Goal: Task Accomplishment & Management: Use online tool/utility

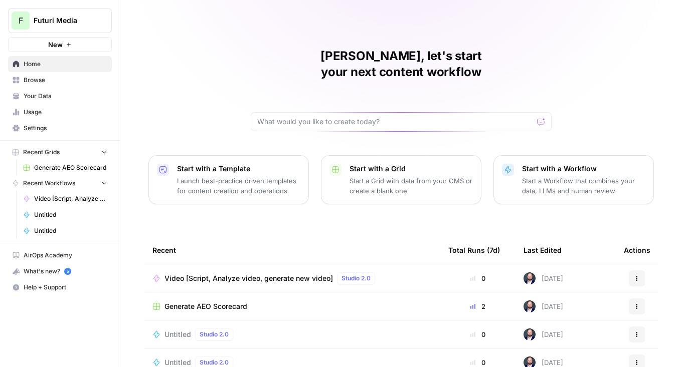
click at [96, 22] on div "Futuri Media" at bounding box center [71, 21] width 75 height 10
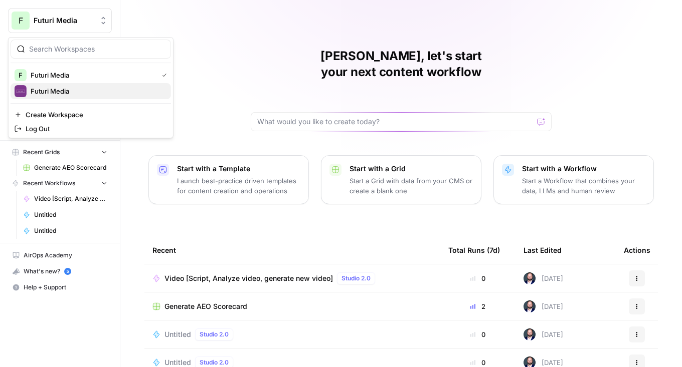
click at [87, 95] on span "Futuri Media" at bounding box center [97, 91] width 132 height 10
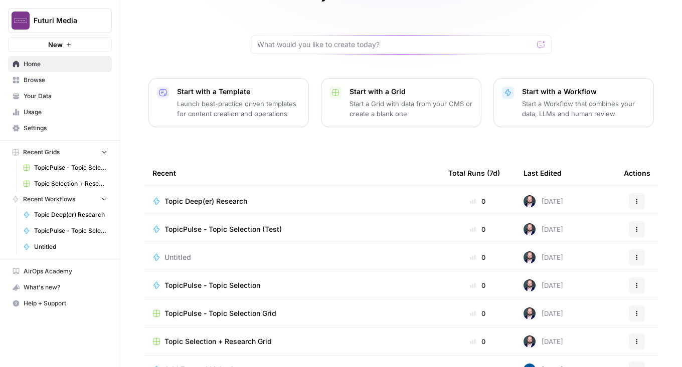
scroll to position [93, 0]
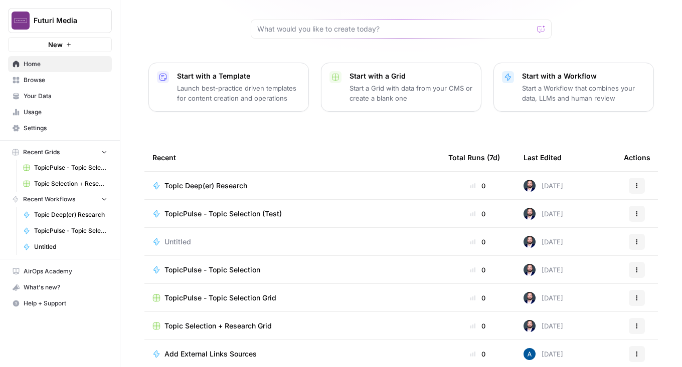
click at [238, 315] on td "Topic Selection + Research Grid" at bounding box center [292, 326] width 296 height 28
click at [238, 321] on span "Topic Selection + Research Grid" at bounding box center [217, 326] width 107 height 10
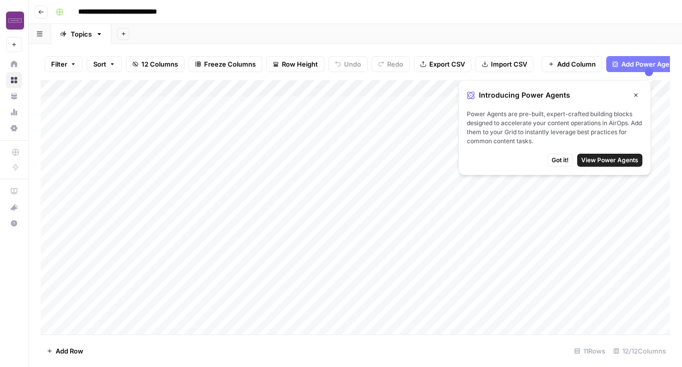
click at [631, 94] on button "Close" at bounding box center [635, 95] width 13 height 13
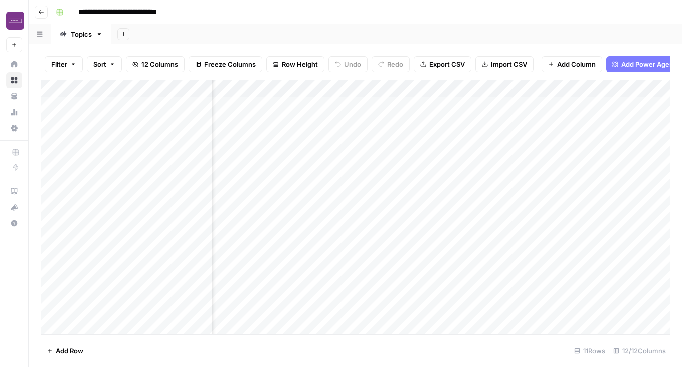
scroll to position [0, 586]
click at [322, 112] on div "Add Column" at bounding box center [355, 207] width 629 height 255
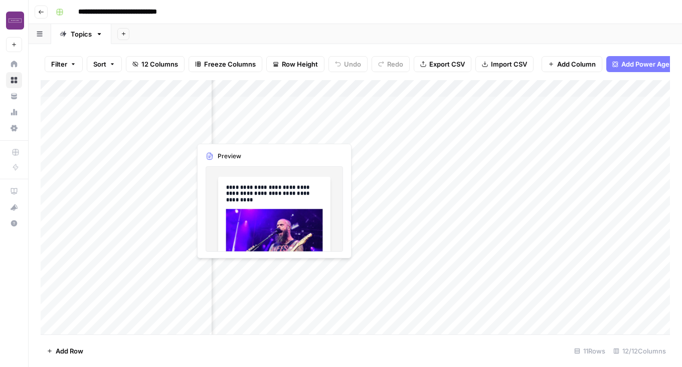
click at [322, 112] on div "Add Column" at bounding box center [355, 207] width 629 height 255
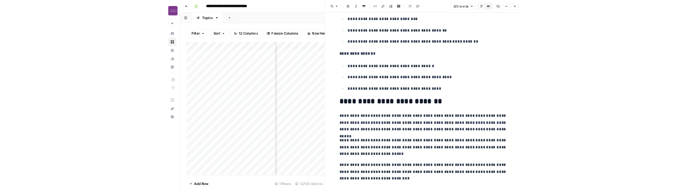
scroll to position [755, 0]
